Goal: Task Accomplishment & Management: Manage account settings

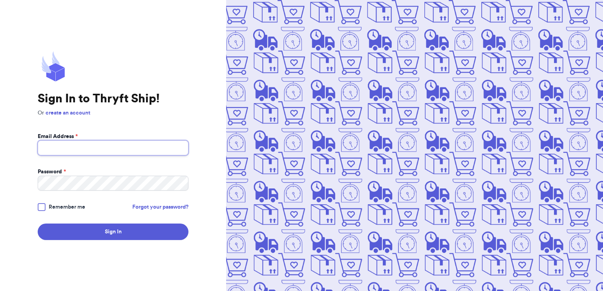
click at [137, 153] on input "Email Address *" at bounding box center [113, 147] width 151 height 15
type input "[EMAIL_ADDRESS][DOMAIN_NAME]"
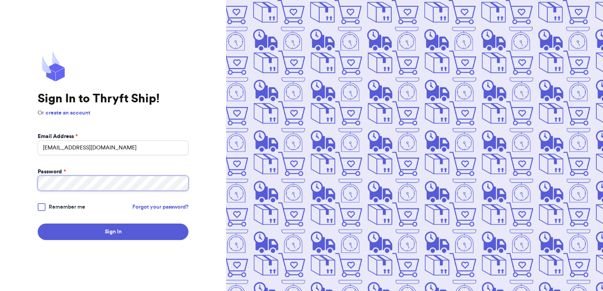
click at [38, 224] on button "Sign In" at bounding box center [113, 232] width 151 height 16
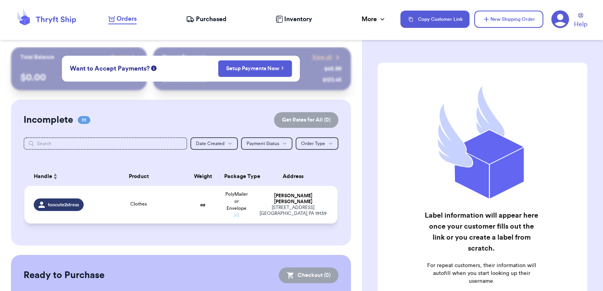
click at [105, 208] on div "Clothes" at bounding box center [138, 205] width 85 height 9
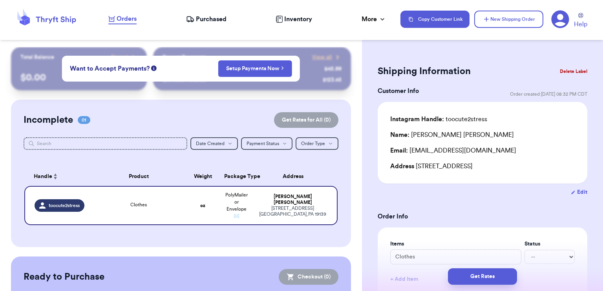
scroll to position [118, 0]
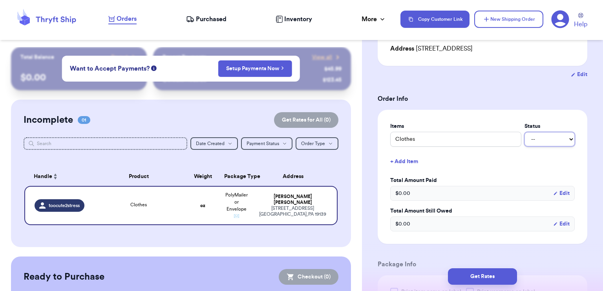
click at [547, 143] on select "-- Paid Owes" at bounding box center [549, 139] width 50 height 14
select select "paid"
click at [524, 132] on select "-- Paid Owes" at bounding box center [549, 139] width 50 height 14
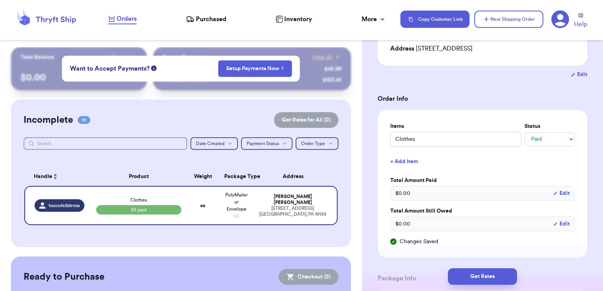
click at [559, 193] on button "Edit" at bounding box center [561, 194] width 16 height 8
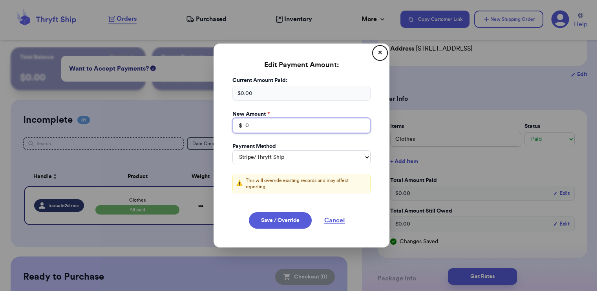
click at [293, 128] on input "0" at bounding box center [301, 125] width 138 height 15
type input "12"
click at [293, 156] on select "Stripe/Thryft Ship Venmo Cash App PayPal Zelle Cash Other" at bounding box center [301, 157] width 138 height 14
select select "cashapp"
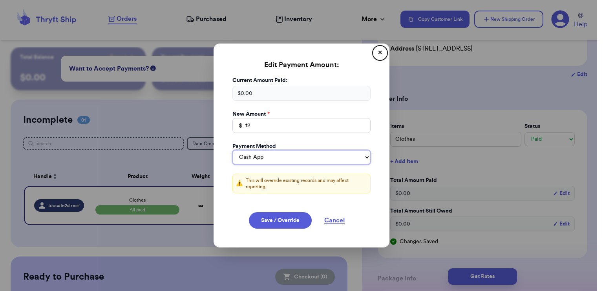
click at [232, 150] on select "Stripe/Thryft Ship Venmo Cash App PayPal Zelle Cash Other" at bounding box center [301, 157] width 138 height 14
click at [271, 217] on button "Save / Override" at bounding box center [280, 220] width 63 height 16
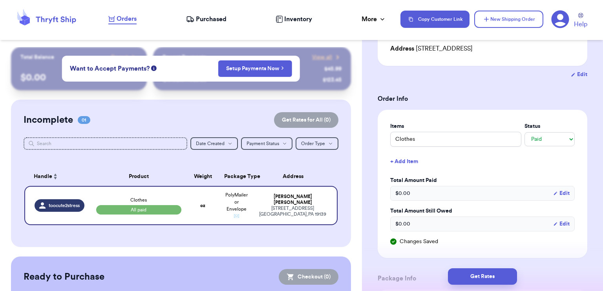
type input "12"
select select "cashapp"
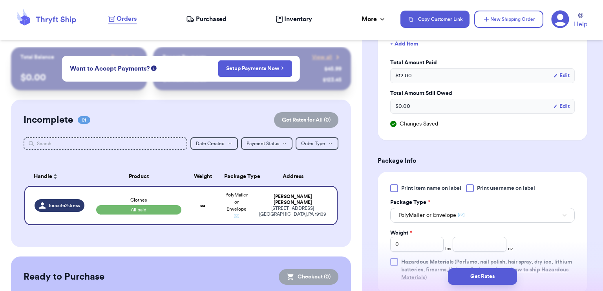
scroll to position [353, 0]
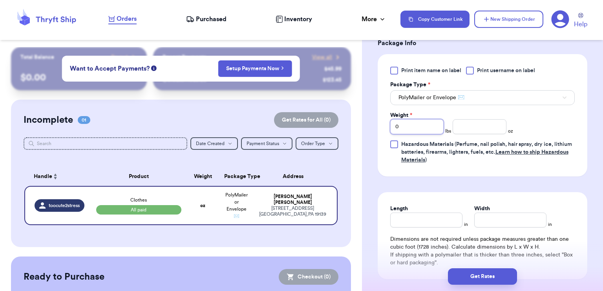
click at [414, 128] on input "0" at bounding box center [417, 126] width 54 height 15
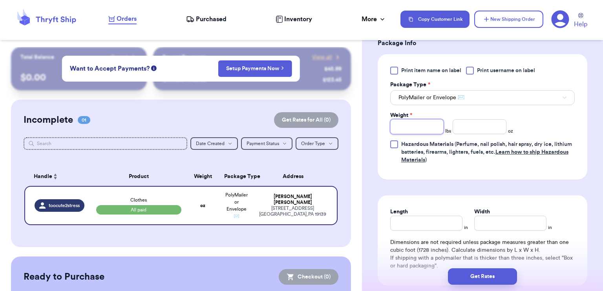
type input "2"
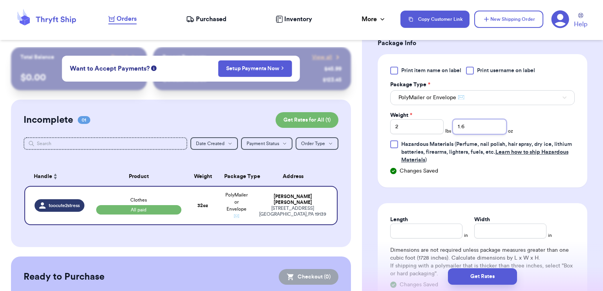
type input "1.6"
click at [425, 226] on input "Length" at bounding box center [426, 231] width 72 height 15
type input "13"
click at [474, 233] on input "Width *" at bounding box center [510, 231] width 72 height 15
type input "12"
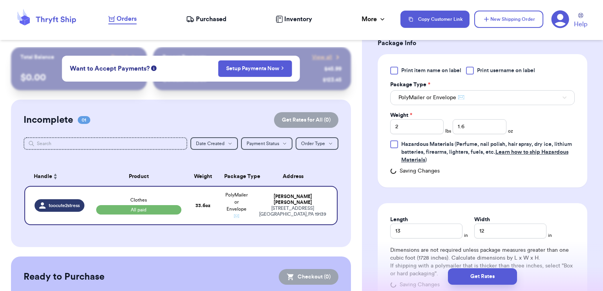
click at [554, 192] on form "Shipping Information Delete Label Customer Info Order created: [DATE] 08:32 PM …" at bounding box center [483, 26] width 210 height 633
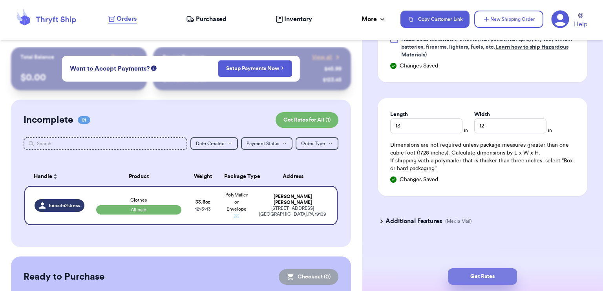
click at [478, 275] on button "Get Rates" at bounding box center [482, 276] width 69 height 16
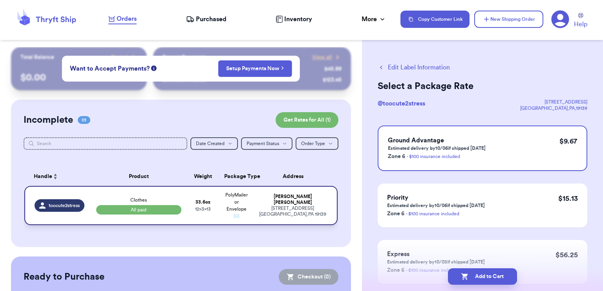
click at [186, 209] on td "33.6 oz 12 x 3 x 13" at bounding box center [203, 205] width 34 height 39
select select "paid"
select select "cashapp"
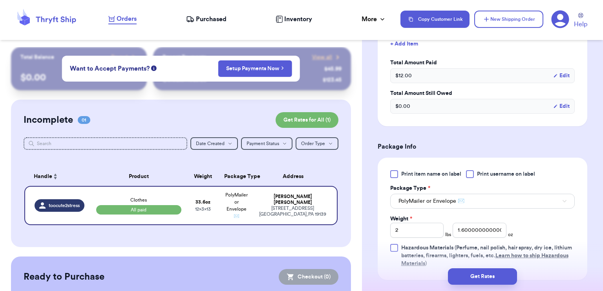
scroll to position [353, 0]
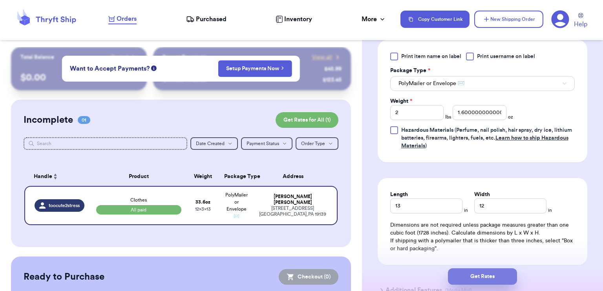
click at [499, 274] on button "Get Rates" at bounding box center [482, 276] width 69 height 16
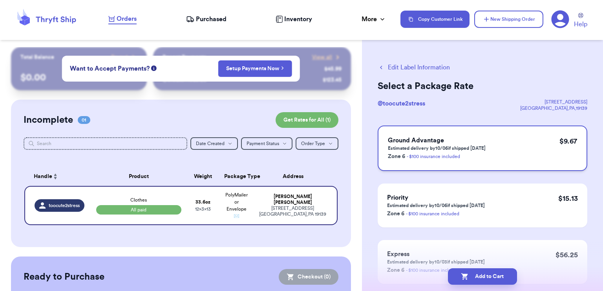
click at [504, 155] on div "Ground Advantage Estimated delivery by 10/06 if shipped [DATE] Zone 6 - $100 in…" at bounding box center [483, 149] width 210 height 46
click at [499, 280] on button "Add to Cart" at bounding box center [482, 276] width 69 height 16
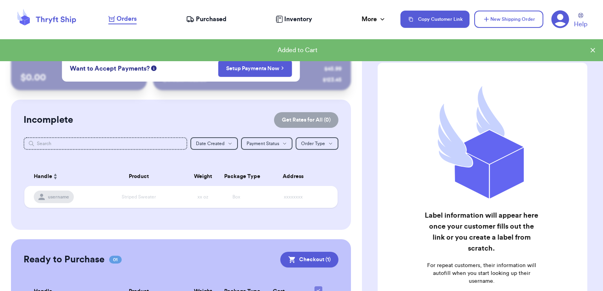
scroll to position [80, 0]
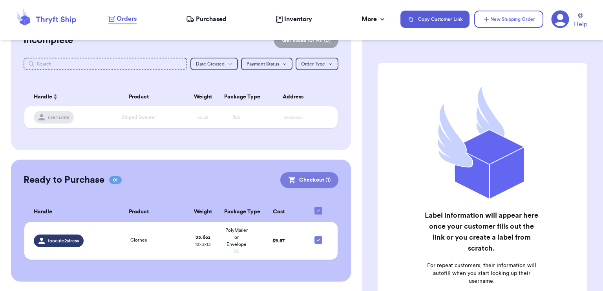
click at [295, 183] on button "Checkout ( 1 )" at bounding box center [309, 180] width 58 height 16
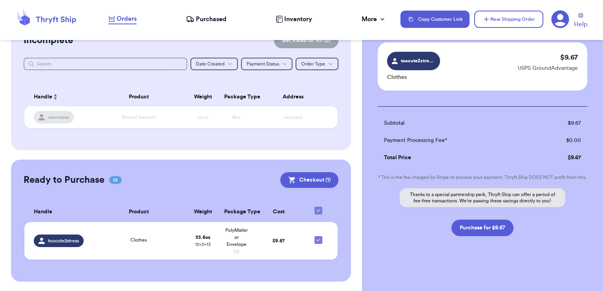
scroll to position [61, 0]
click at [479, 229] on button "Purchase for $9.67" at bounding box center [482, 228] width 62 height 16
checkbox input "false"
checkbox input "true"
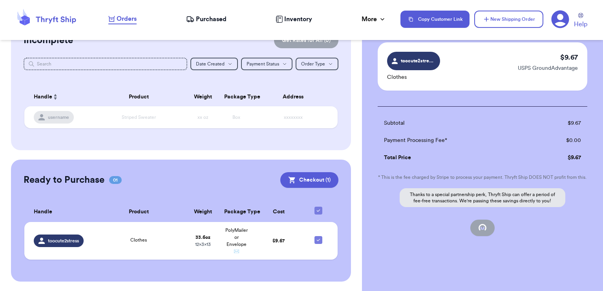
scroll to position [64, 0]
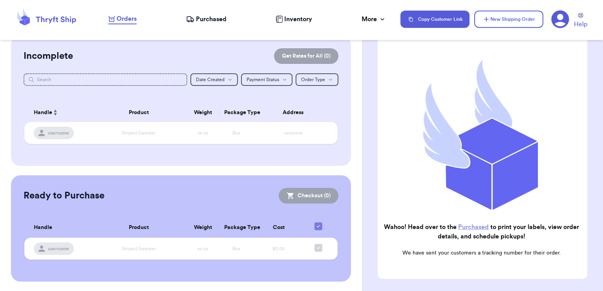
click at [482, 224] on link "Purchased" at bounding box center [473, 227] width 31 height 6
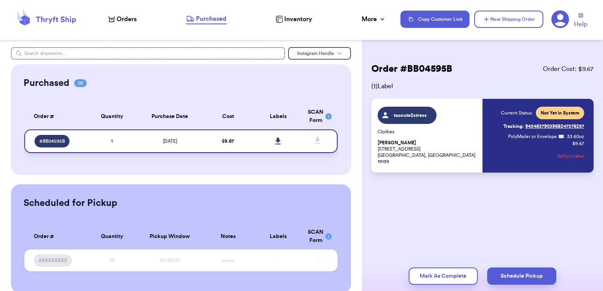
click at [275, 144] on icon at bounding box center [277, 141] width 5 height 7
click at [131, 146] on td "1" at bounding box center [112, 142] width 50 height 24
click at [447, 141] on div "toocute2stress Clothes [PERSON_NAME] [STREET_ADDRESS]" at bounding box center [428, 136] width 100 height 58
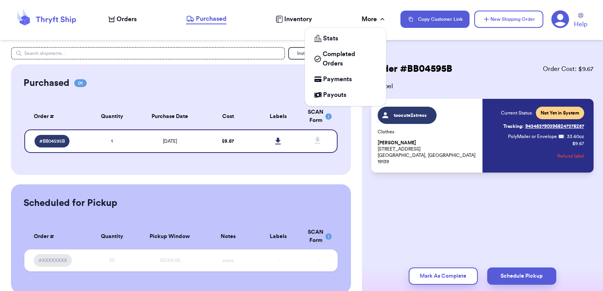
click at [367, 18] on div "More" at bounding box center [373, 19] width 25 height 9
click at [332, 62] on span "Completed Orders" at bounding box center [350, 58] width 54 height 19
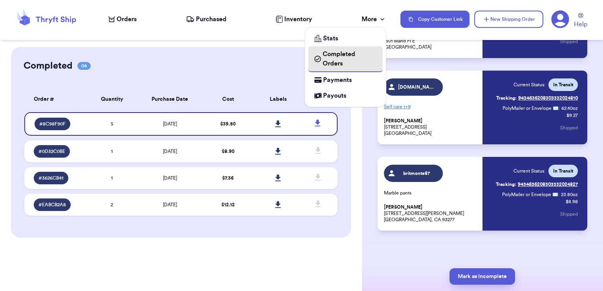
scroll to position [290, 0]
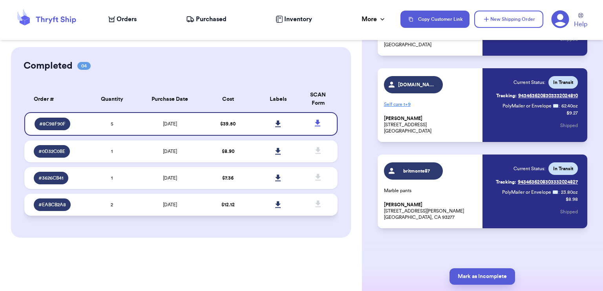
click at [185, 206] on td "[DATE]" at bounding box center [170, 205] width 66 height 22
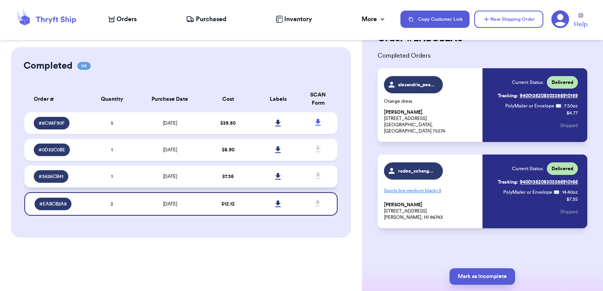
click at [173, 180] on td "[DATE]" at bounding box center [170, 177] width 66 height 22
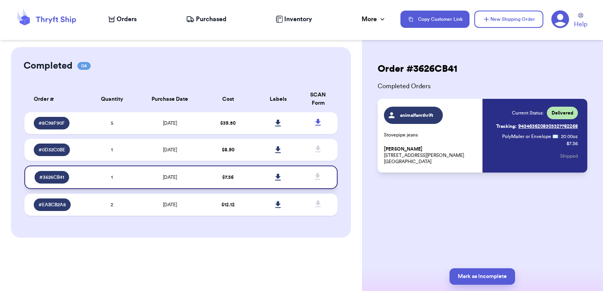
scroll to position [0, 0]
click at [168, 155] on td "[DATE]" at bounding box center [170, 150] width 66 height 22
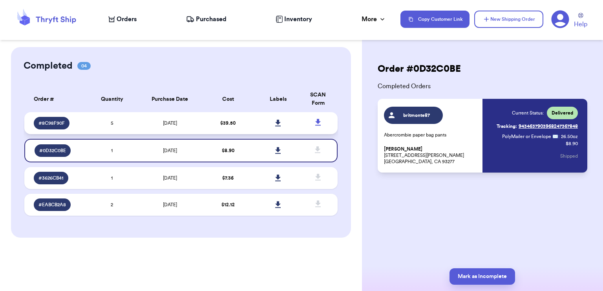
click at [162, 131] on td "[DATE]" at bounding box center [170, 123] width 66 height 22
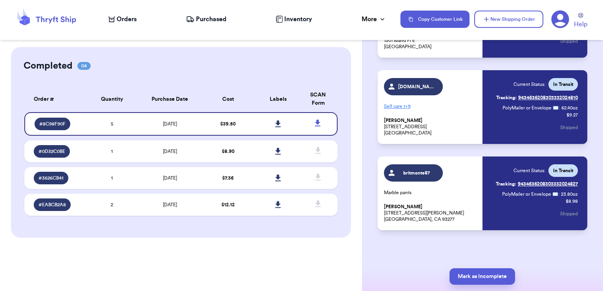
scroll to position [290, 0]
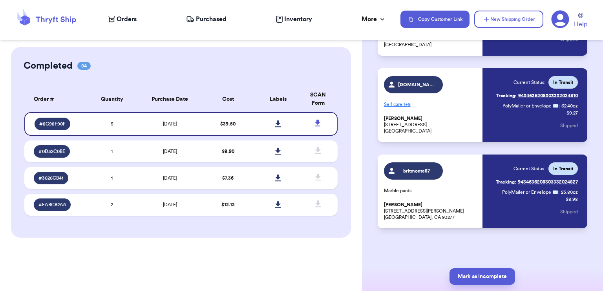
click at [213, 19] on span "Purchased" at bounding box center [211, 19] width 31 height 9
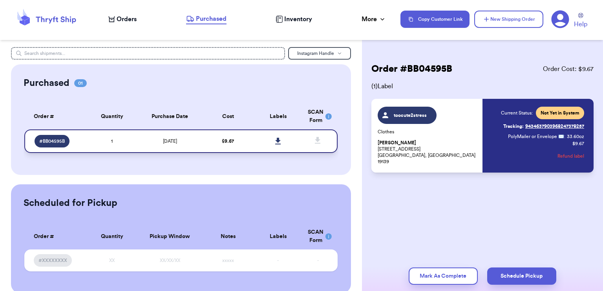
click at [42, 143] on span "# BB04595B" at bounding box center [52, 141] width 26 height 6
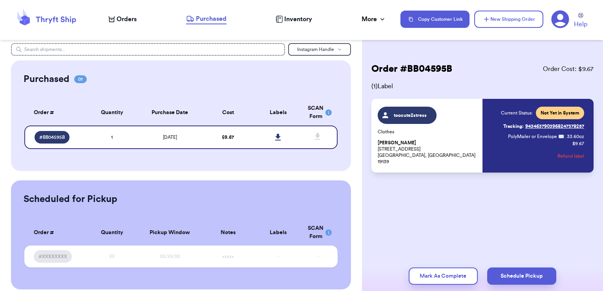
scroll to position [12, 0]
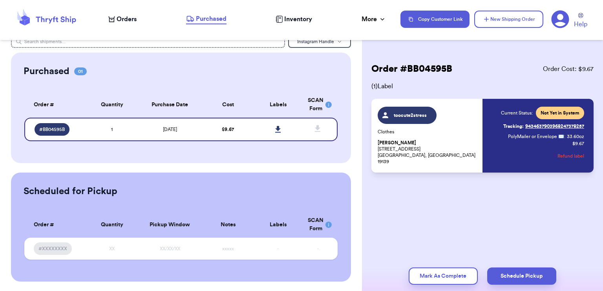
click at [129, 22] on span "Orders" at bounding box center [127, 19] width 20 height 9
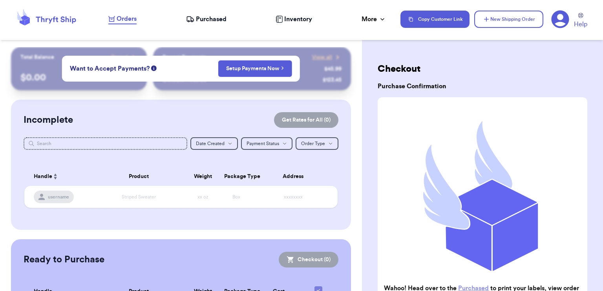
click at [212, 25] on nav "Orders Purchased Inventory More Stats Completed Orders Payments Payouts Copy Cu…" at bounding box center [351, 19] width 502 height 26
click at [212, 20] on span "Purchased" at bounding box center [211, 19] width 31 height 9
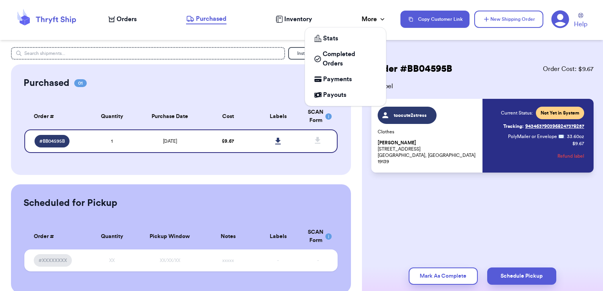
click at [377, 22] on div "More" at bounding box center [373, 19] width 25 height 9
click at [354, 43] on div "Stats" at bounding box center [345, 38] width 62 height 9
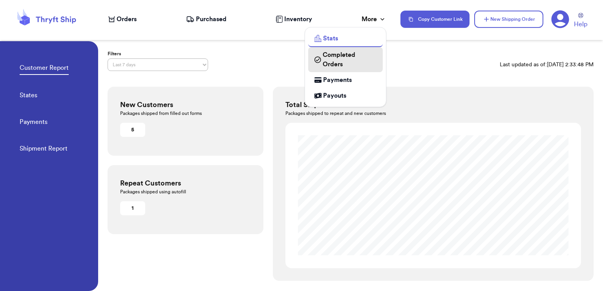
click at [332, 63] on span "Completed Orders" at bounding box center [350, 59] width 54 height 19
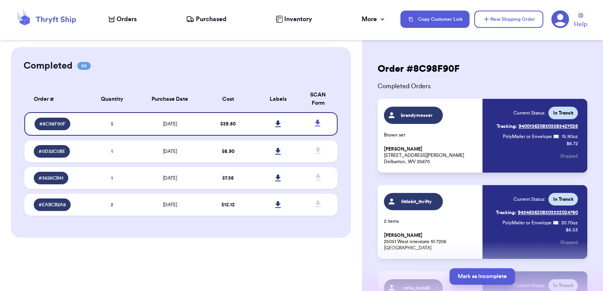
click at [178, 50] on div "Completed 04 Order # Qty Labels SCAN # 8C98F90F 5 # 0D32C0BE 1 # 3626CB41 1 # E…" at bounding box center [181, 142] width 340 height 191
